Goal: Browse casually

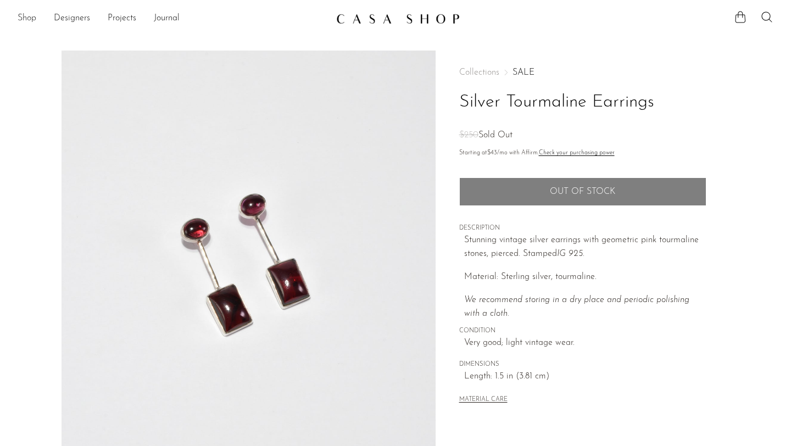
click at [24, 16] on link "Shop" at bounding box center [27, 19] width 19 height 14
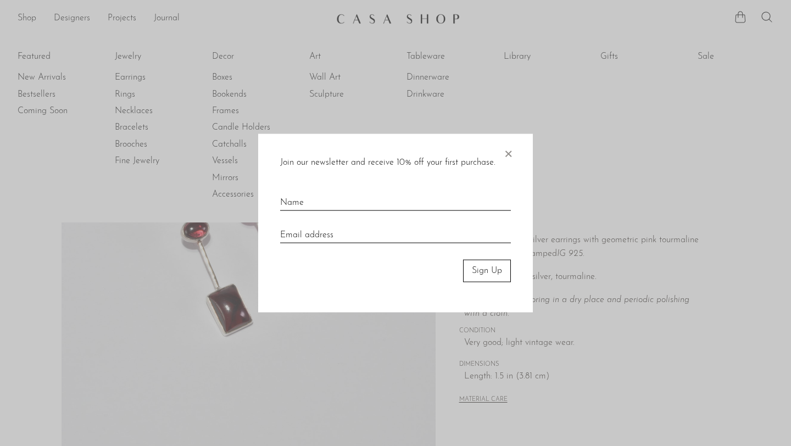
click at [512, 153] on span "×" at bounding box center [508, 151] width 11 height 35
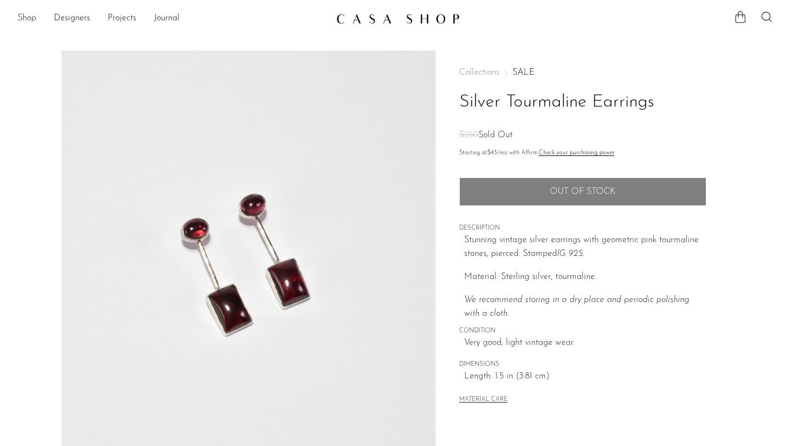
click at [30, 19] on link "Shop" at bounding box center [27, 19] width 19 height 14
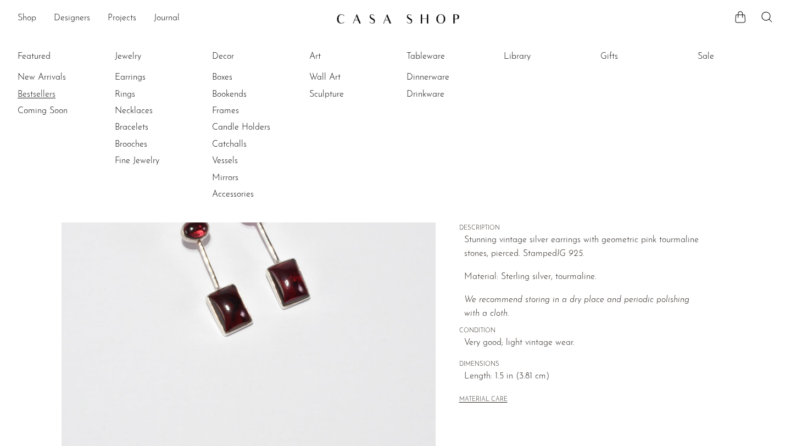
click at [48, 95] on link "Bestsellers" at bounding box center [59, 94] width 82 height 12
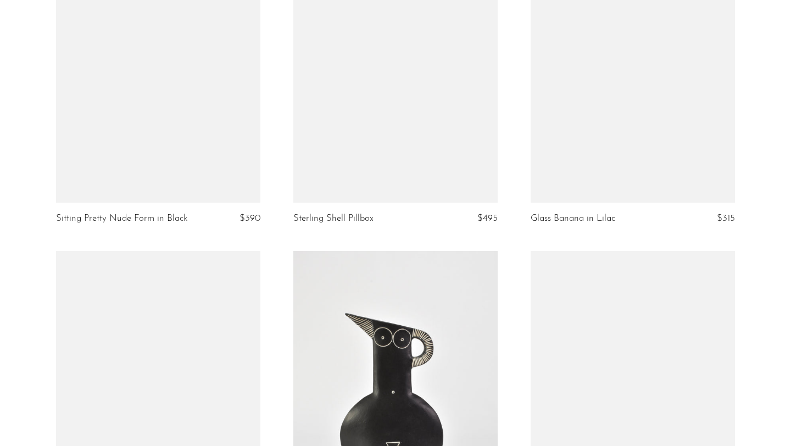
scroll to position [1989, 0]
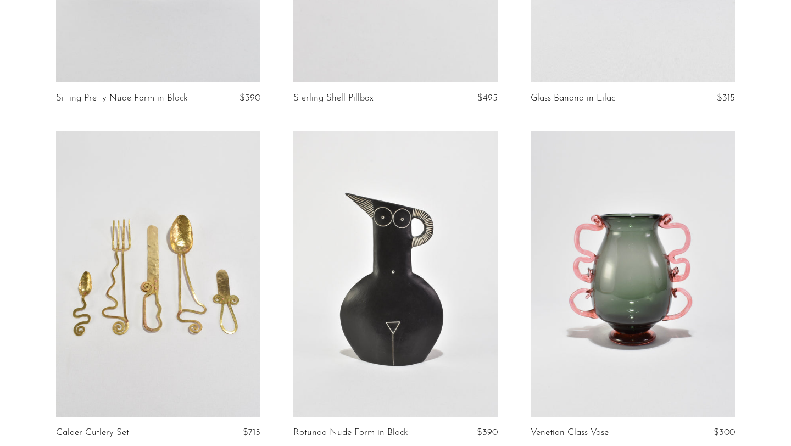
click at [606, 263] on link at bounding box center [633, 274] width 204 height 286
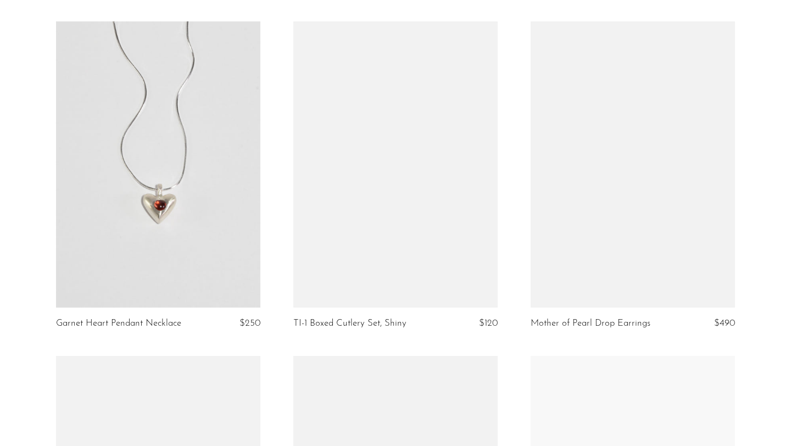
scroll to position [3124, 0]
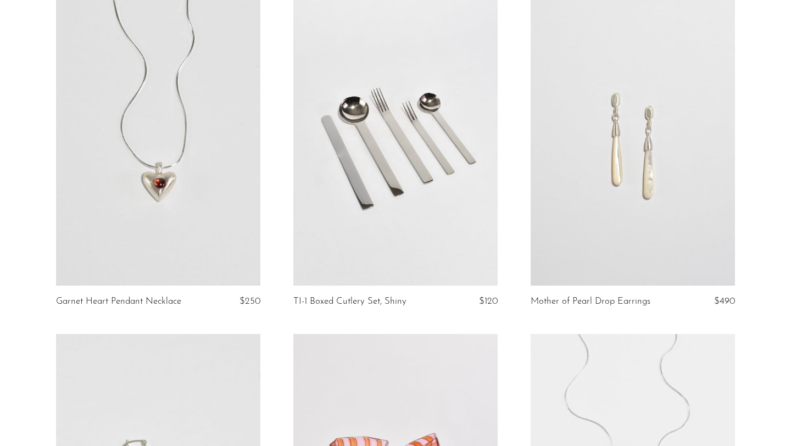
click at [159, 186] on link at bounding box center [158, 142] width 204 height 286
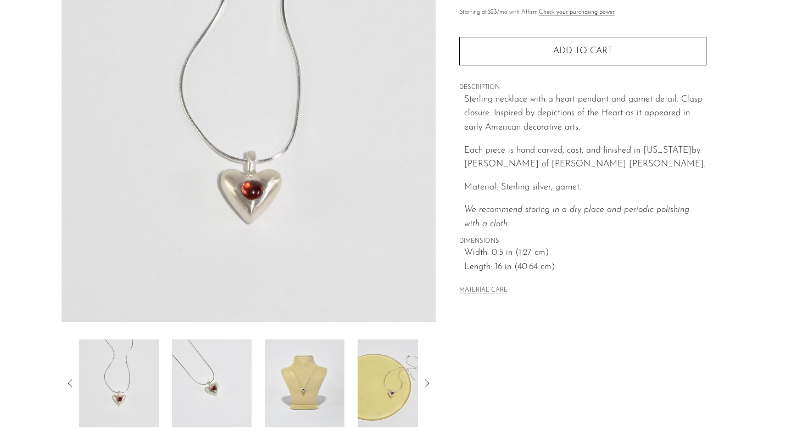
scroll to position [205, 0]
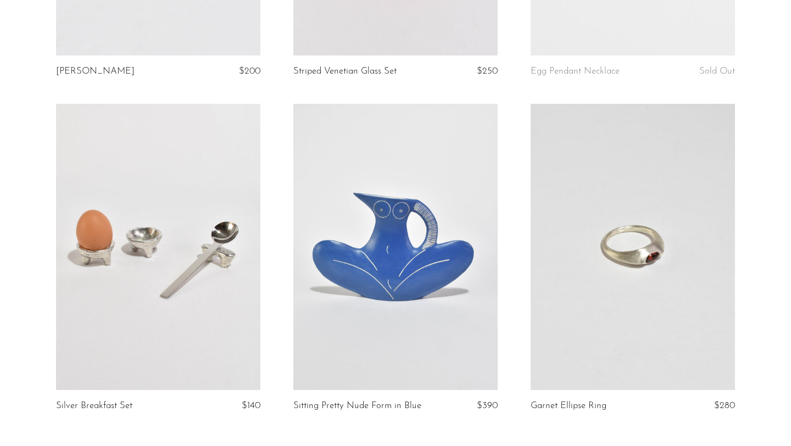
scroll to position [3928, 0]
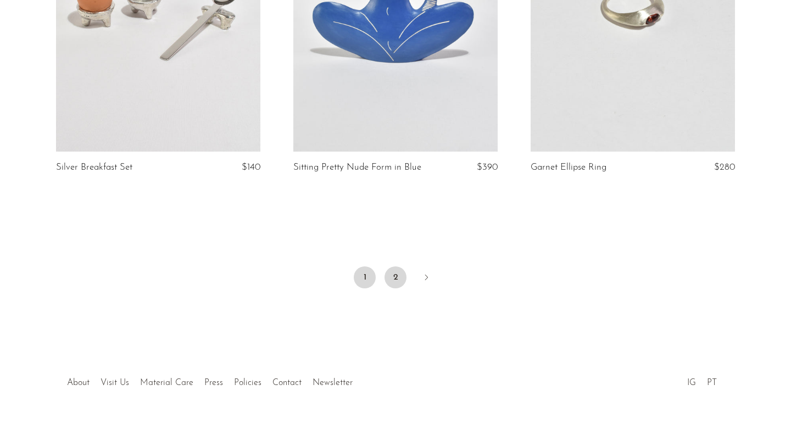
click at [395, 267] on link "2" at bounding box center [396, 278] width 22 height 22
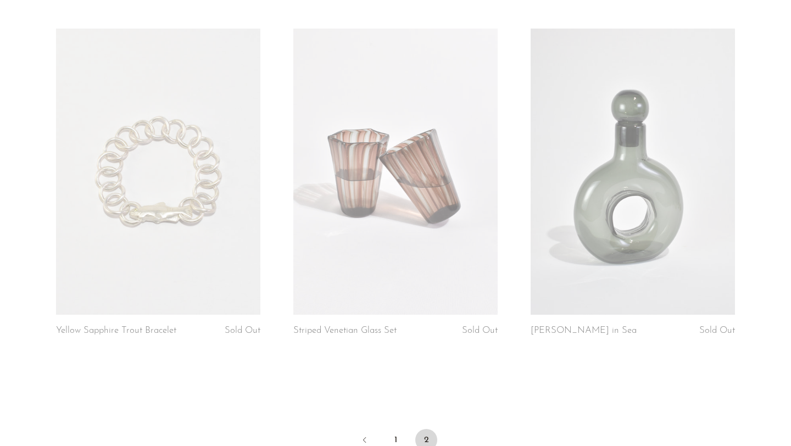
scroll to position [1134, 0]
